Goal: Task Accomplishment & Management: Use online tool/utility

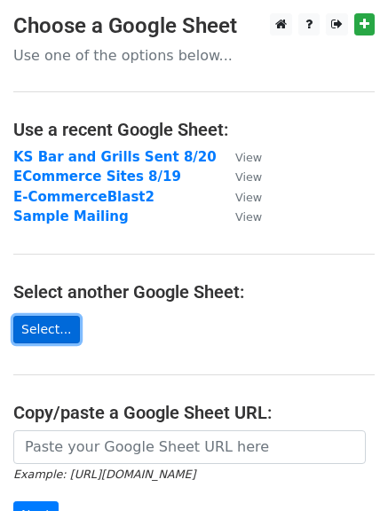
click at [38, 328] on link "Select..." at bounding box center [46, 330] width 67 height 28
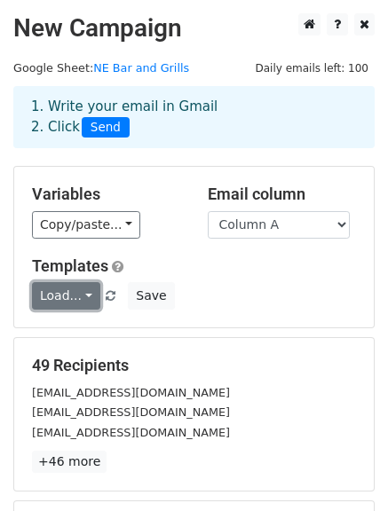
click at [87, 297] on link "Load..." at bounding box center [66, 296] width 68 height 28
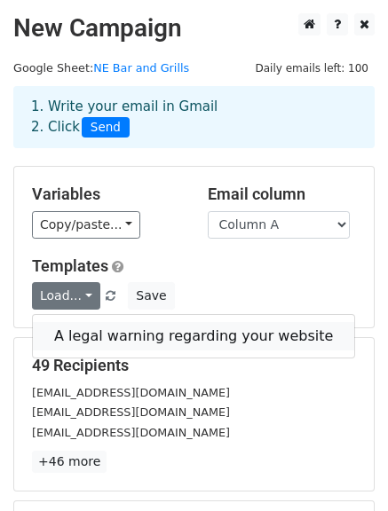
click at [97, 333] on link "A legal warning regarding your website" at bounding box center [193, 336] width 321 height 28
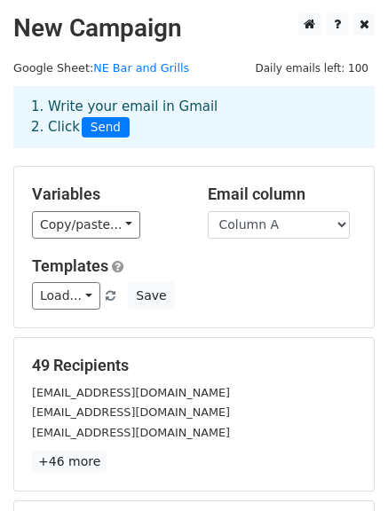
click at [225, 299] on div "Load... A legal warning regarding your website Save" at bounding box center [194, 296] width 351 height 28
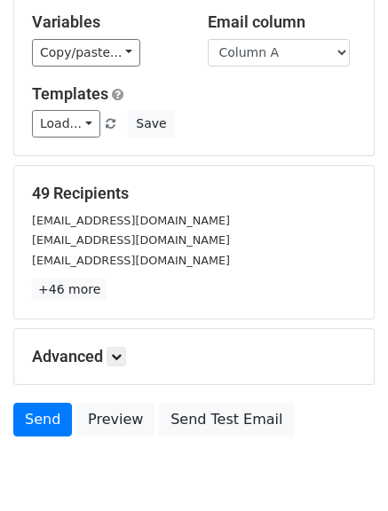
scroll to position [178, 0]
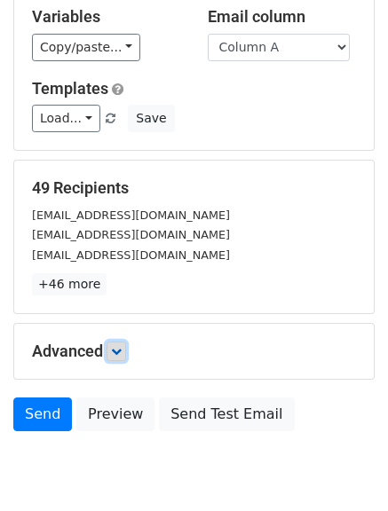
click at [122, 352] on icon at bounding box center [116, 351] width 11 height 11
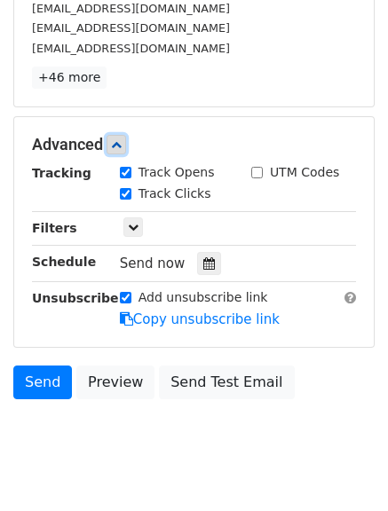
scroll to position [423, 0]
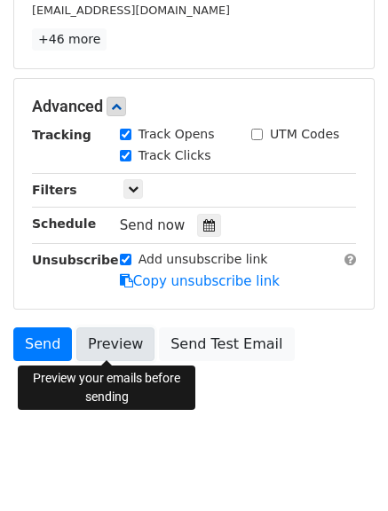
click at [98, 350] on link "Preview" at bounding box center [115, 345] width 78 height 34
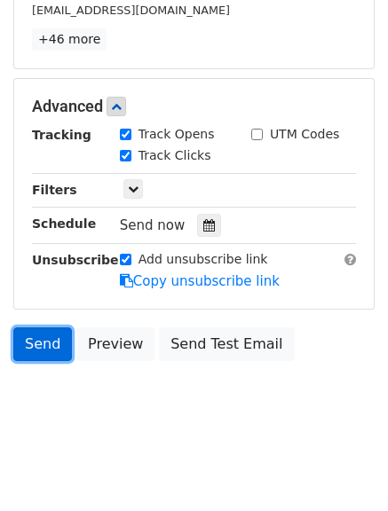
click at [38, 336] on link "Send" at bounding box center [42, 345] width 59 height 34
